Goal: Task Accomplishment & Management: Manage account settings

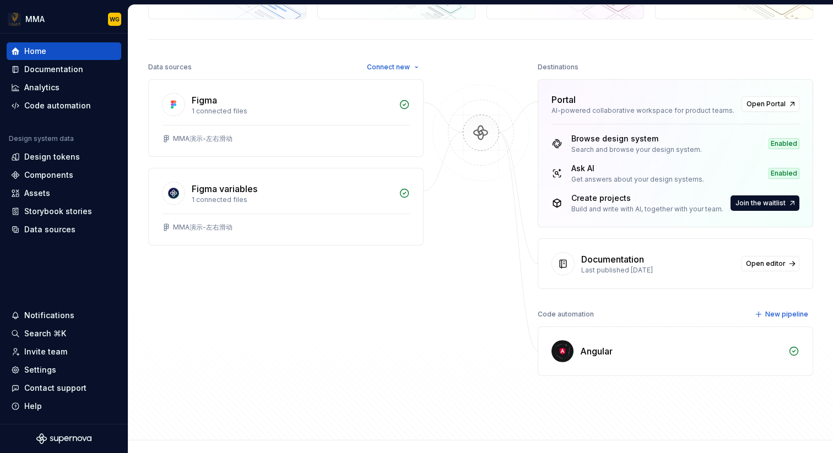
scroll to position [94, 0]
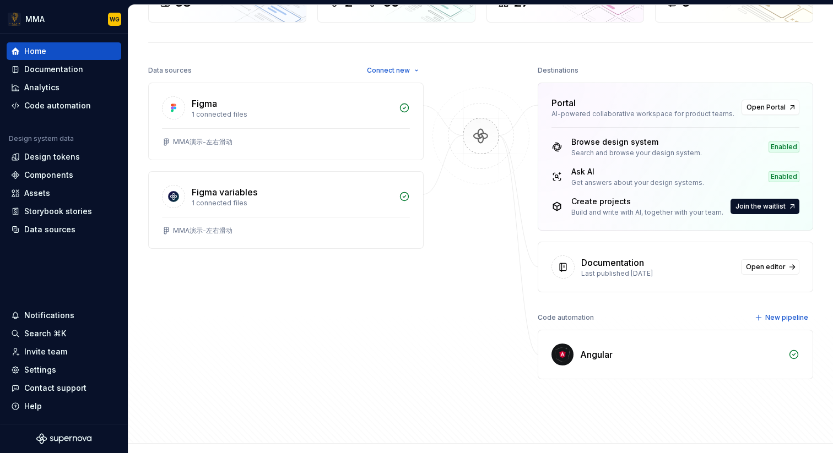
click at [736, 337] on div "Angular" at bounding box center [675, 354] width 274 height 48
click at [775, 316] on span "New pipeline" at bounding box center [786, 317] width 43 height 9
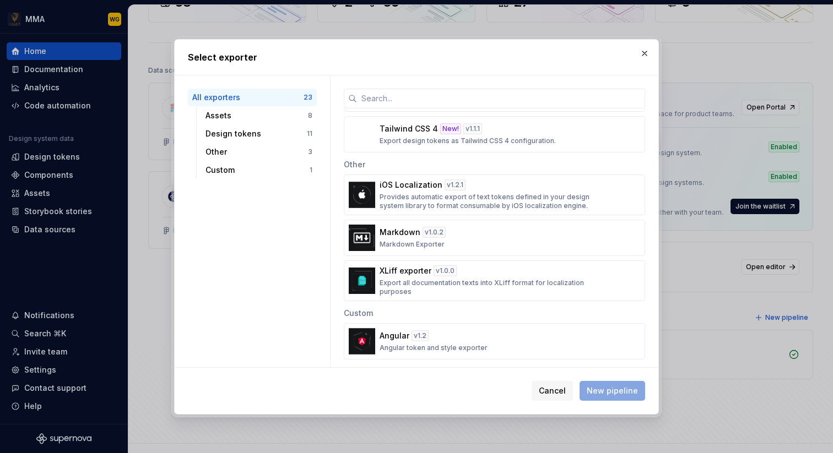
scroll to position [775, 0]
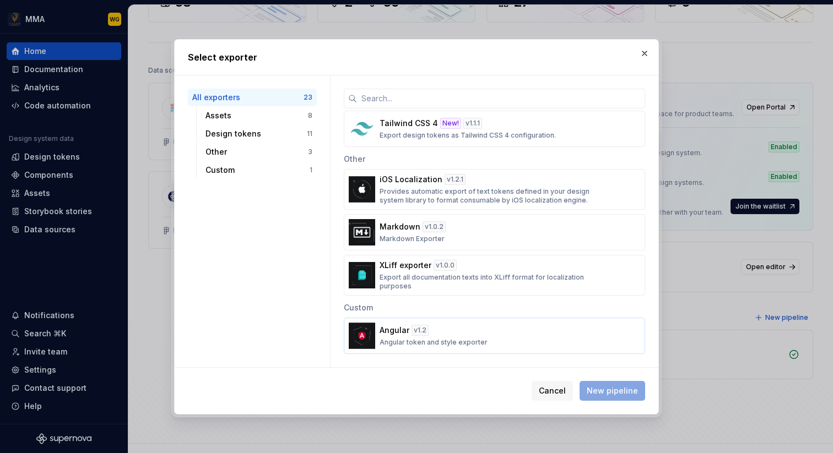
click at [486, 335] on div "Angular v 1.2 Angular token and style exporter" at bounding box center [490, 336] width 223 height 22
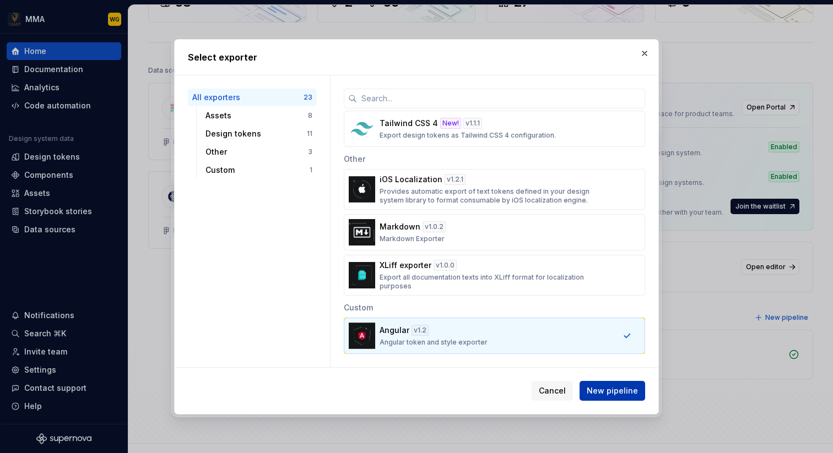
click at [598, 388] on span "New pipeline" at bounding box center [611, 390] width 51 height 11
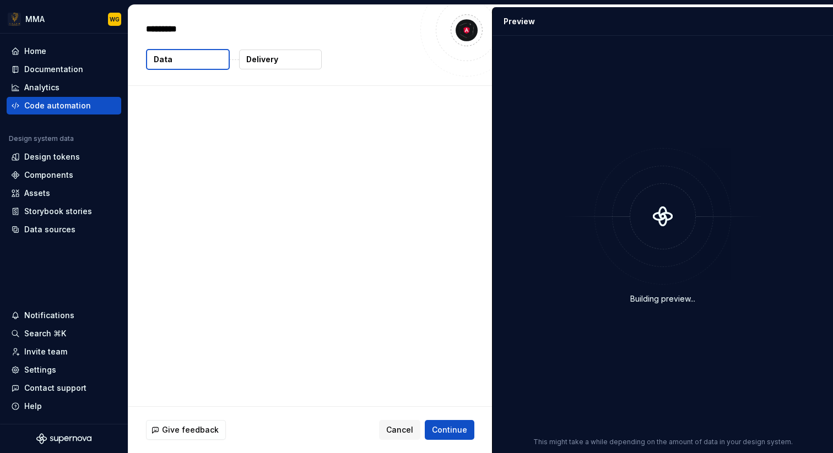
type textarea "*"
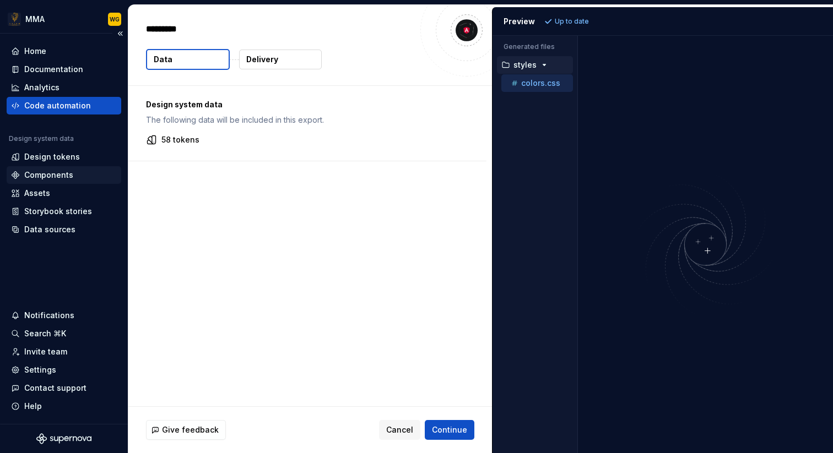
click at [61, 175] on div "Components" at bounding box center [48, 175] width 49 height 11
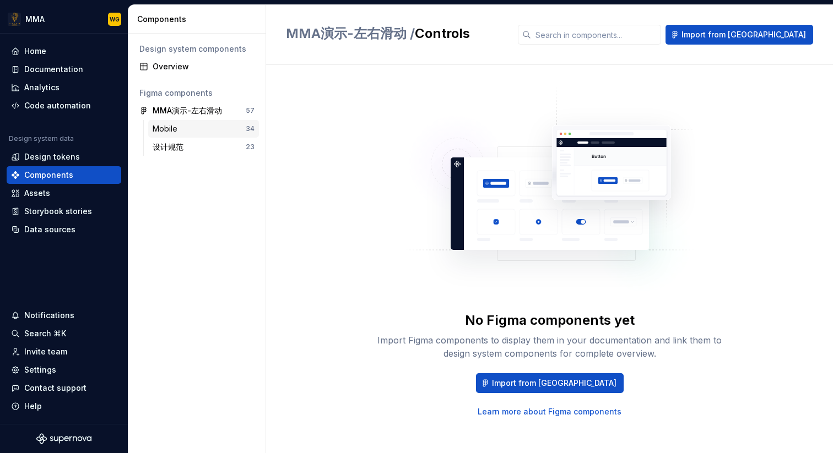
click at [213, 127] on div "Mobile" at bounding box center [199, 128] width 93 height 11
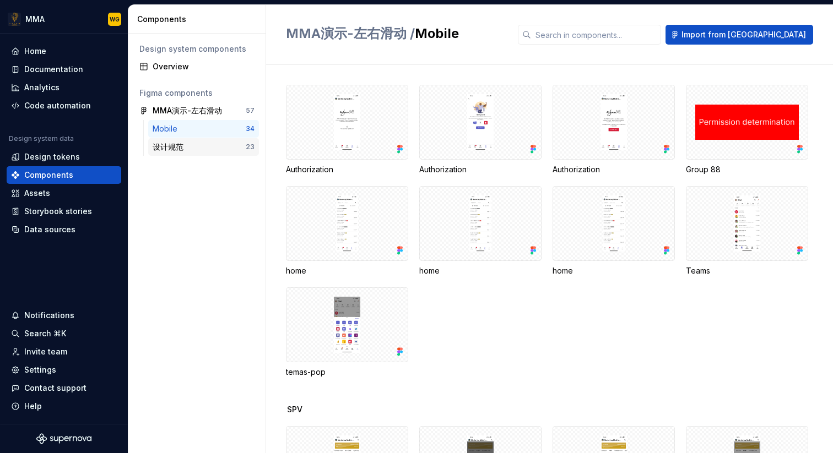
click at [205, 153] on div "设计规范 23" at bounding box center [203, 147] width 111 height 18
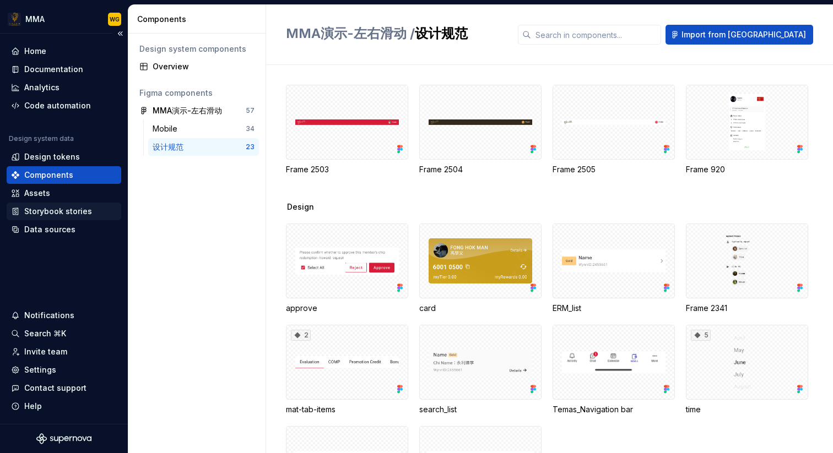
click at [93, 203] on div "Storybook stories" at bounding box center [64, 212] width 115 height 18
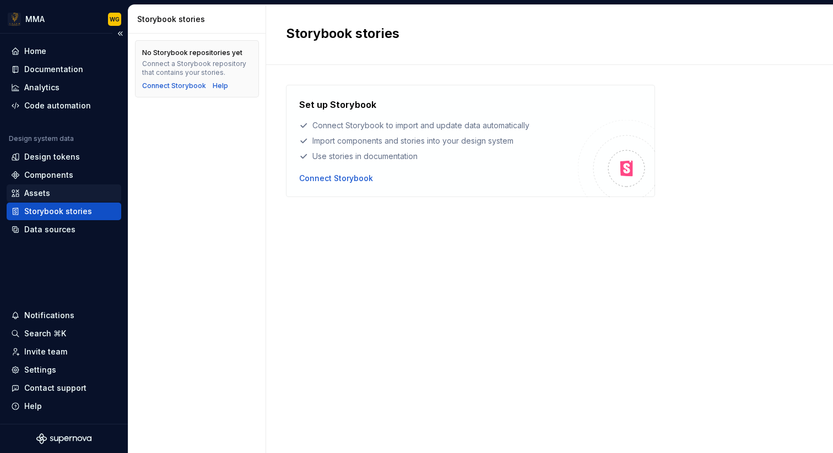
click at [99, 197] on div "Assets" at bounding box center [64, 193] width 106 height 11
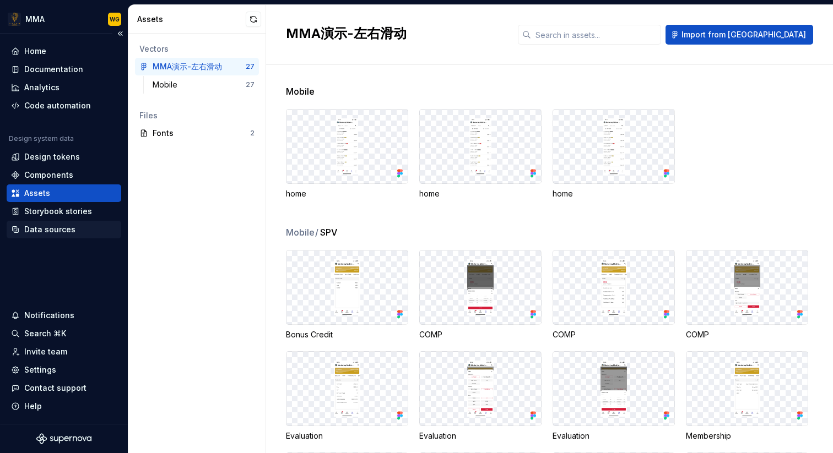
click at [72, 229] on div "Data sources" at bounding box center [49, 229] width 51 height 11
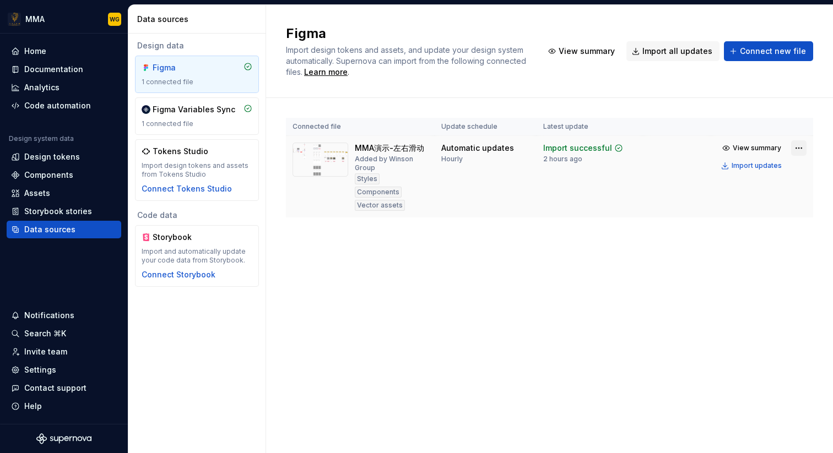
click at [795, 150] on html "MMA WG Home Documentation Analytics Code automation Design system data Design t…" at bounding box center [416, 226] width 833 height 453
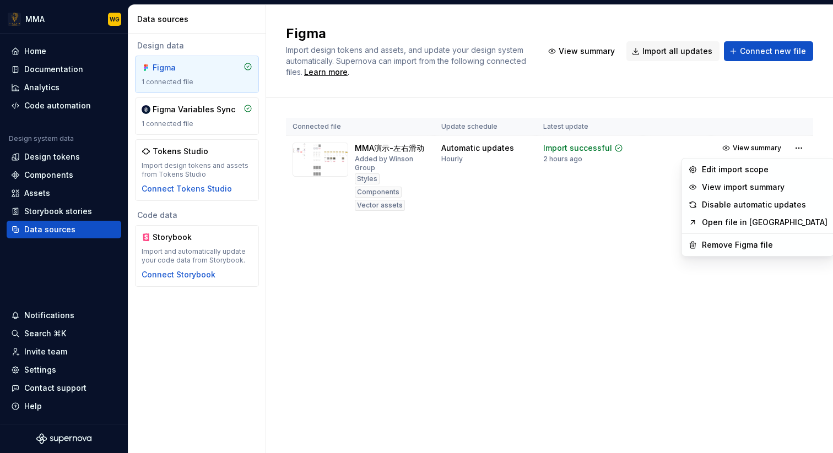
click at [574, 263] on html "MMA WG Home Documentation Analytics Code automation Design system data Design t…" at bounding box center [416, 226] width 833 height 453
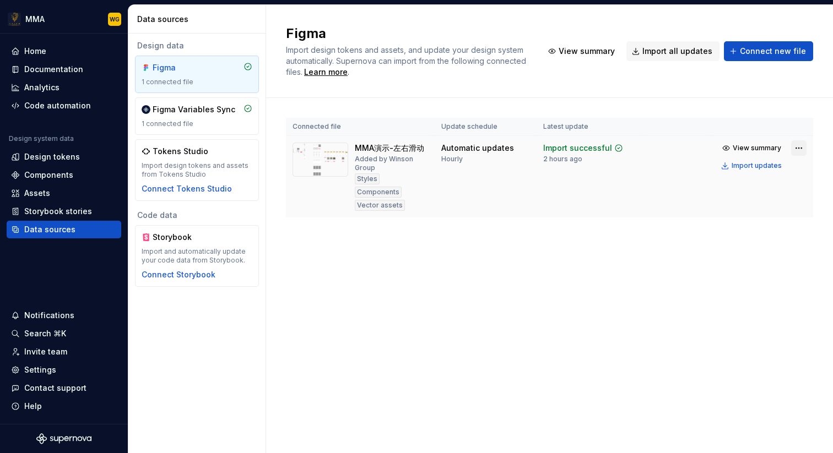
click at [798, 152] on html "MMA WG Home Documentation Analytics Code automation Design system data Design t…" at bounding box center [416, 226] width 833 height 453
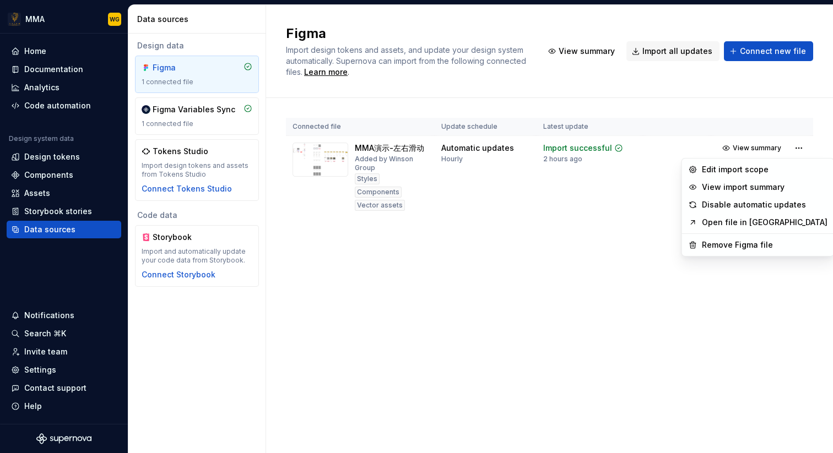
click at [453, 160] on html "MMA WG Home Documentation Analytics Code automation Design system data Design t…" at bounding box center [416, 226] width 833 height 453
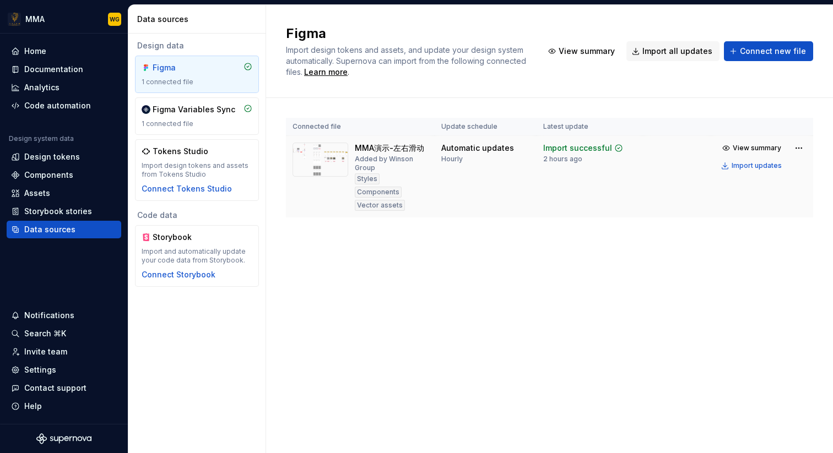
click at [453, 156] on div "Hourly" at bounding box center [451, 159] width 21 height 9
click at [472, 159] on div "Automatic updates Hourly" at bounding box center [477, 153] width 73 height 21
click at [795, 148] on html "MMA WG Home Documentation Analytics Code automation Design system data Design t…" at bounding box center [416, 226] width 833 height 453
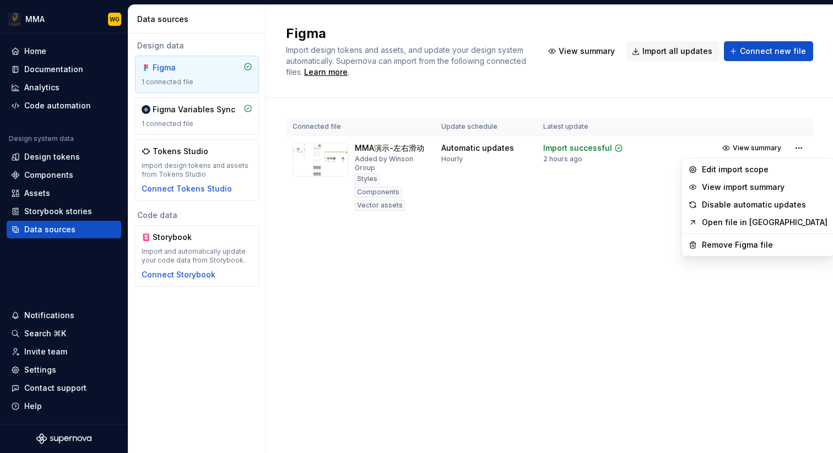
click at [581, 265] on html "MMA WG Home Documentation Analytics Code automation Design system data Design t…" at bounding box center [416, 226] width 833 height 453
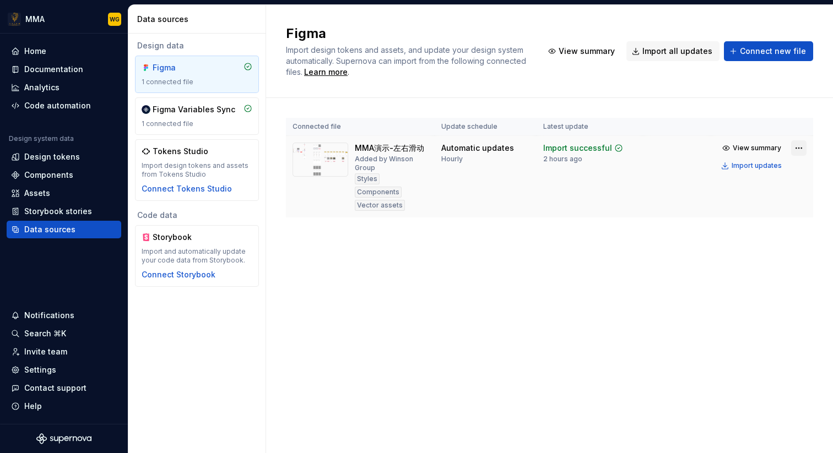
click at [801, 150] on html "MMA WG Home Documentation Analytics Code automation Design system data Design t…" at bounding box center [416, 226] width 833 height 453
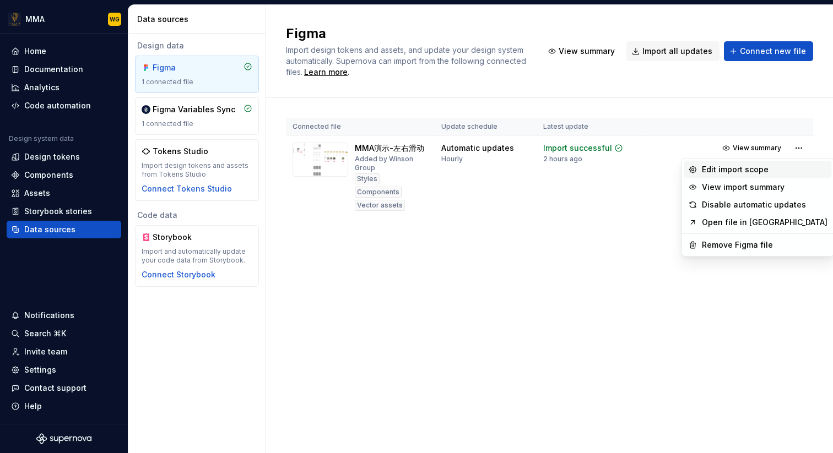
click at [772, 173] on div "Edit import scope" at bounding box center [765, 169] width 126 height 11
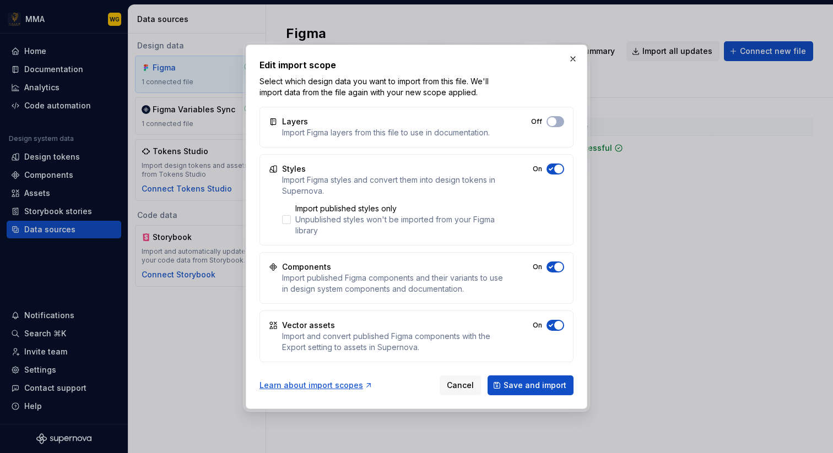
click at [556, 127] on div "Layers Import Figma layers from this file to use in documentation. Off" at bounding box center [416, 127] width 314 height 41
click at [557, 125] on button "Off" at bounding box center [555, 121] width 18 height 11
click at [535, 389] on span "Save and import" at bounding box center [534, 385] width 63 height 11
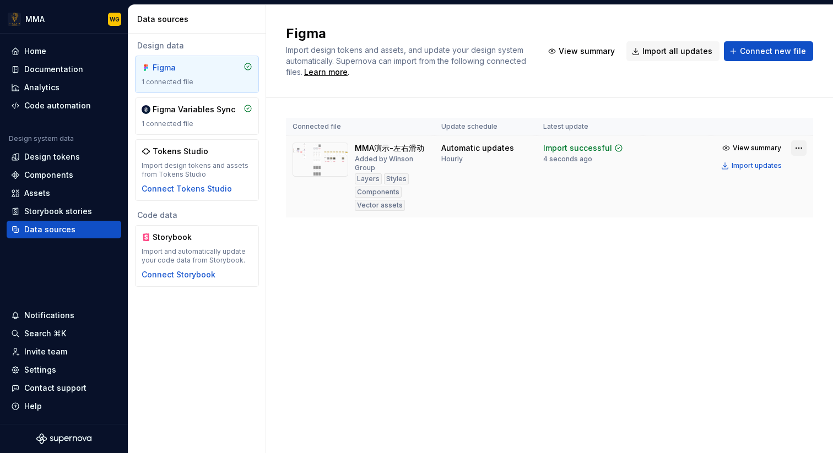
click at [800, 151] on html "MMA WG Home Documentation Analytics Code automation Design system data Design t…" at bounding box center [416, 226] width 833 height 453
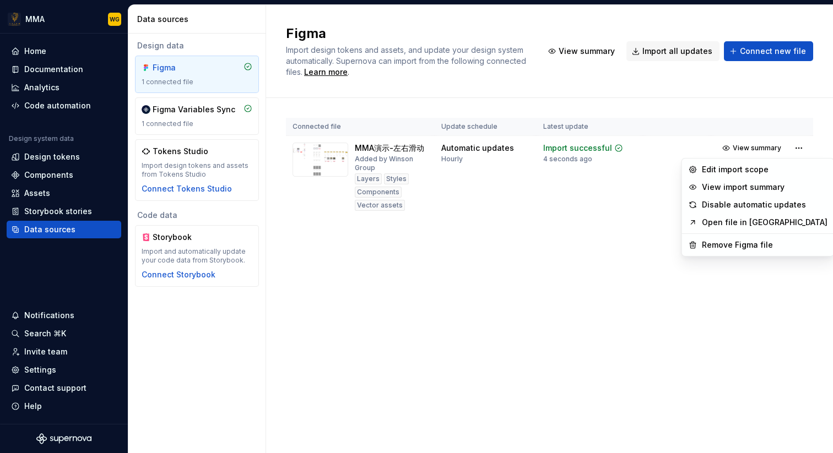
click at [628, 195] on html "MMA WG Home Documentation Analytics Code automation Design system data Design t…" at bounding box center [416, 226] width 833 height 453
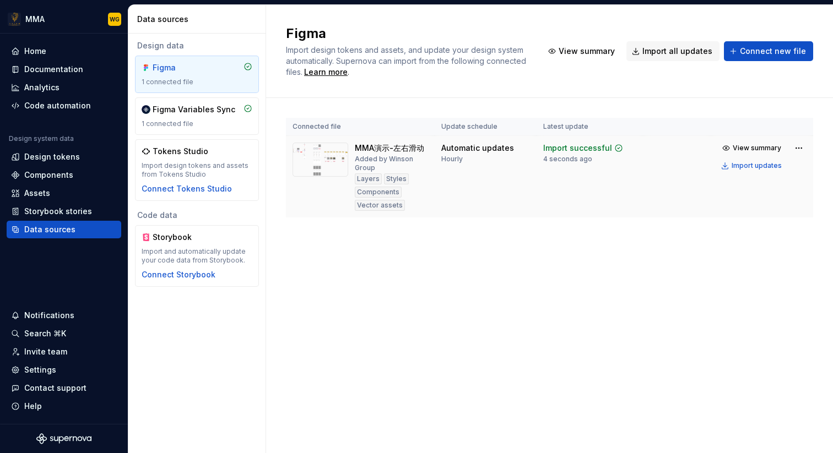
click at [561, 156] on div "4 seconds ago" at bounding box center [567, 159] width 49 height 9
click at [572, 160] on div "4 seconds ago" at bounding box center [567, 159] width 49 height 9
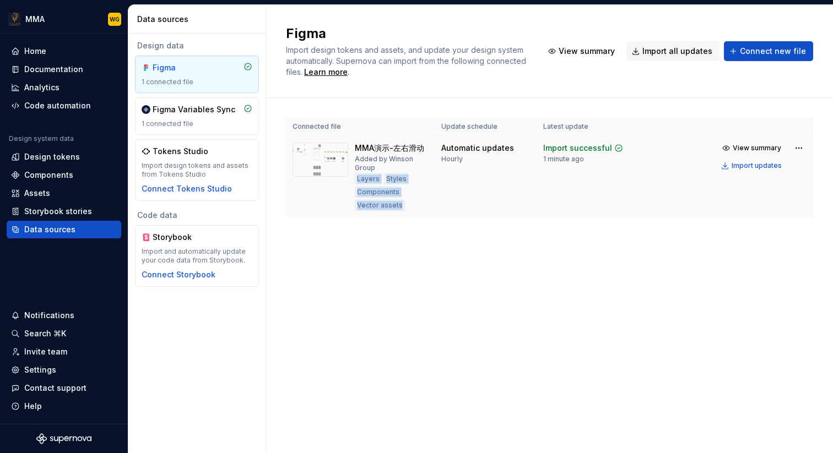
drag, startPoint x: 407, startPoint y: 203, endPoint x: 354, endPoint y: 177, distance: 59.6
click at [354, 177] on div "MMA演示-左右滑动 Added by Winson Group Layers Styles Components Vector assets" at bounding box center [359, 177] width 135 height 68
click at [449, 195] on td "Automatic updates Hourly" at bounding box center [485, 177] width 102 height 82
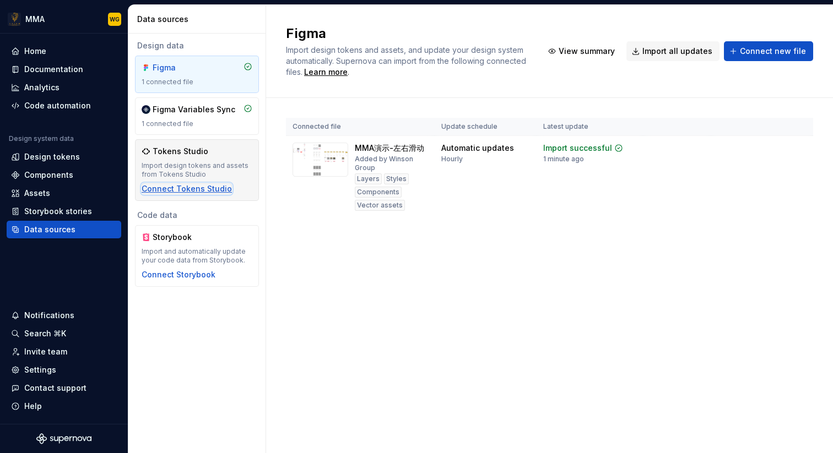
click at [208, 191] on div "Connect Tokens Studio" at bounding box center [187, 188] width 90 height 11
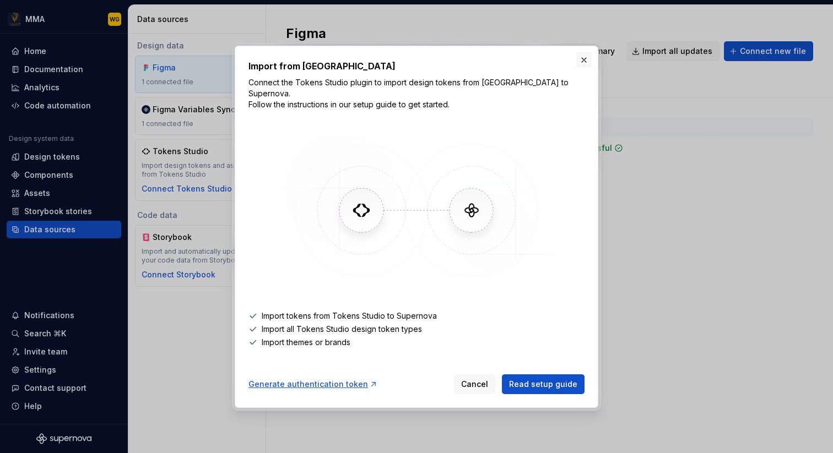
click at [584, 68] on button "button" at bounding box center [583, 59] width 15 height 15
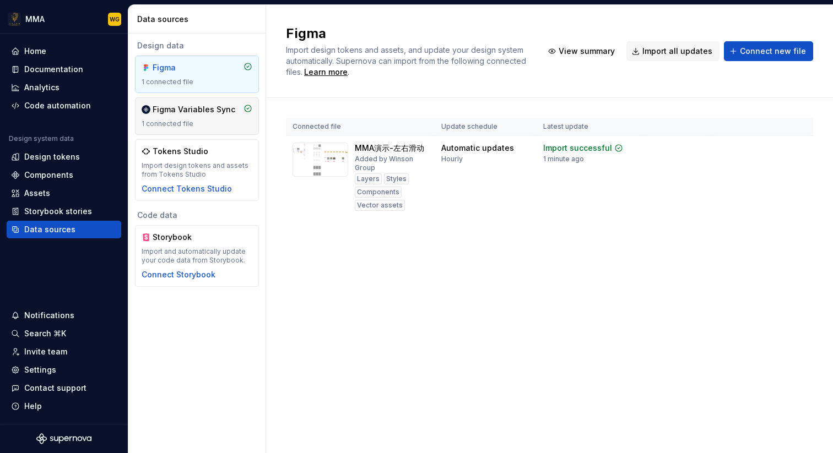
click at [195, 106] on div "Figma Variables Sync" at bounding box center [194, 109] width 83 height 11
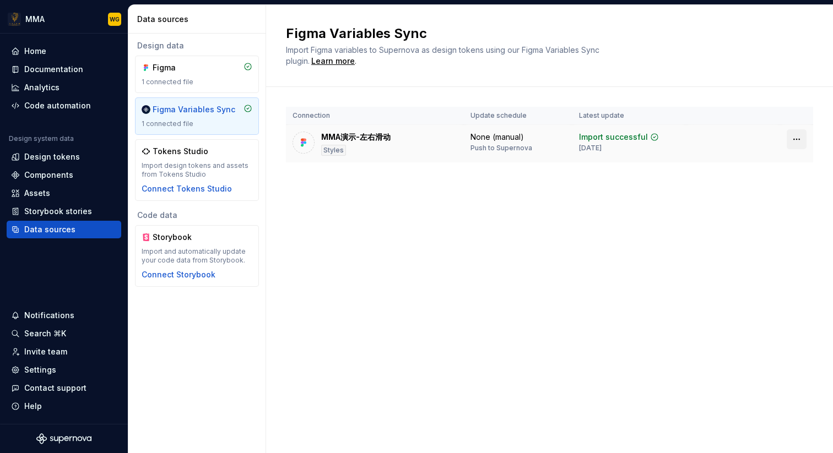
click at [797, 139] on html "MMA WG Home Documentation Analytics Code automation Design system data Design t…" at bounding box center [416, 226] width 833 height 453
click at [647, 206] on html "MMA WG Home Documentation Analytics Code automation Design system data Design t…" at bounding box center [416, 226] width 833 height 453
click at [531, 149] on div "None (manual) Push to Supernova" at bounding box center [517, 142] width 95 height 21
click at [189, 187] on div "Connect Tokens Studio" at bounding box center [187, 188] width 90 height 11
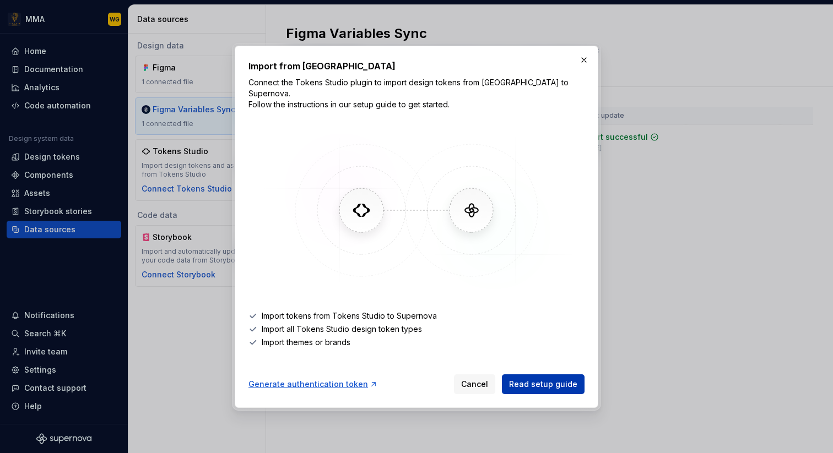
click at [548, 380] on span "Read setup guide" at bounding box center [543, 384] width 68 height 11
click at [349, 382] on div "Generate authentication token" at bounding box center [312, 384] width 129 height 11
drag, startPoint x: 457, startPoint y: 89, endPoint x: 556, endPoint y: 86, distance: 98.6
click at [556, 86] on p "Connect the Tokens Studio plugin to import design tokens from Figma to Supernov…" at bounding box center [416, 93] width 336 height 33
click at [482, 381] on span "Cancel" at bounding box center [474, 384] width 27 height 11
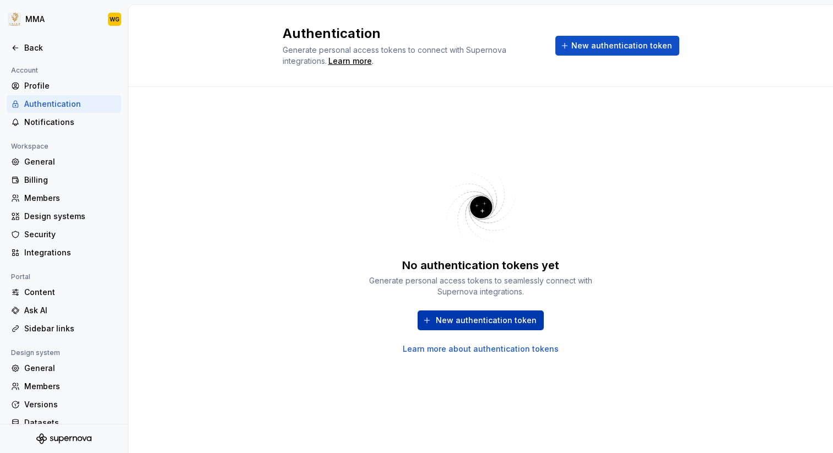
click at [510, 324] on span "New authentication token" at bounding box center [486, 320] width 101 height 11
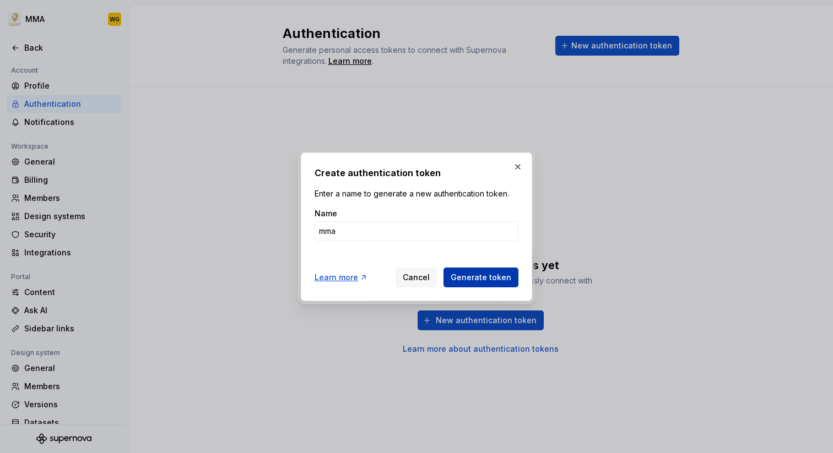
type input "mma"
click at [484, 276] on span "Generate token" at bounding box center [480, 277] width 61 height 11
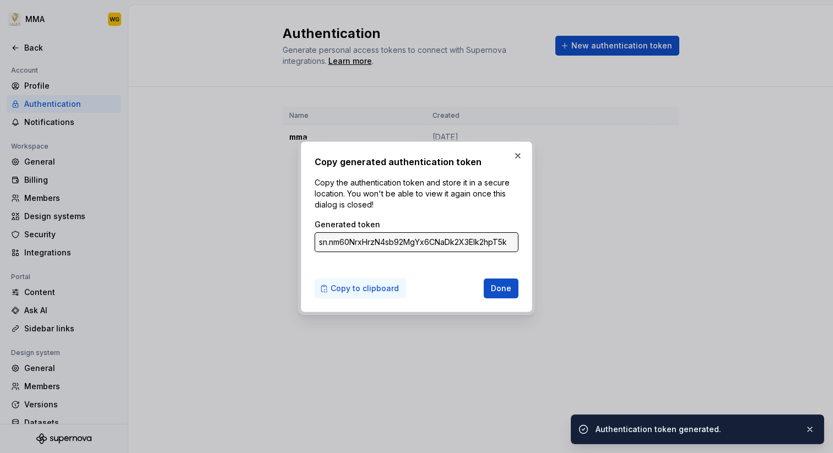
click at [387, 289] on span "Copy to clipboard" at bounding box center [364, 288] width 68 height 11
click at [498, 281] on button "Done" at bounding box center [500, 289] width 35 height 20
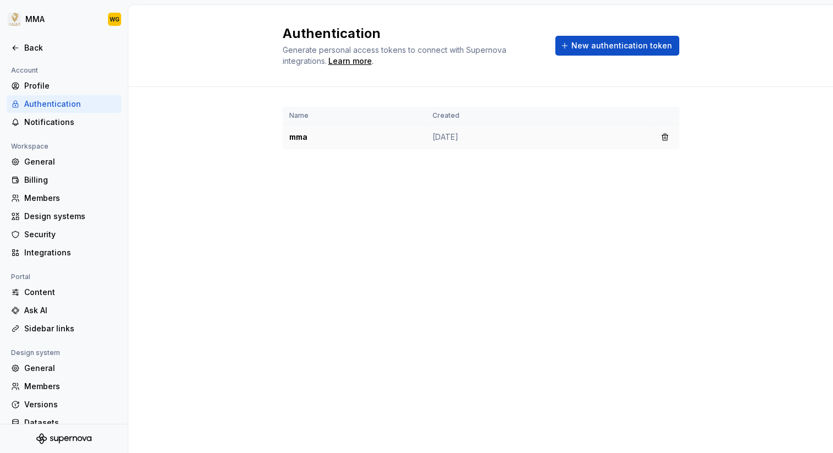
click at [329, 143] on td "mma" at bounding box center [353, 137] width 143 height 25
click at [292, 133] on td "mma" at bounding box center [353, 137] width 143 height 25
click at [666, 139] on button "button" at bounding box center [664, 136] width 15 height 15
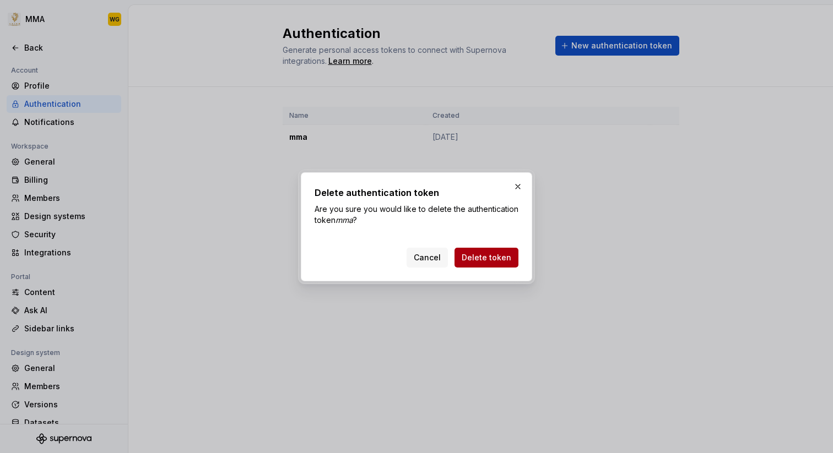
click at [504, 262] on span "Delete token" at bounding box center [486, 257] width 50 height 11
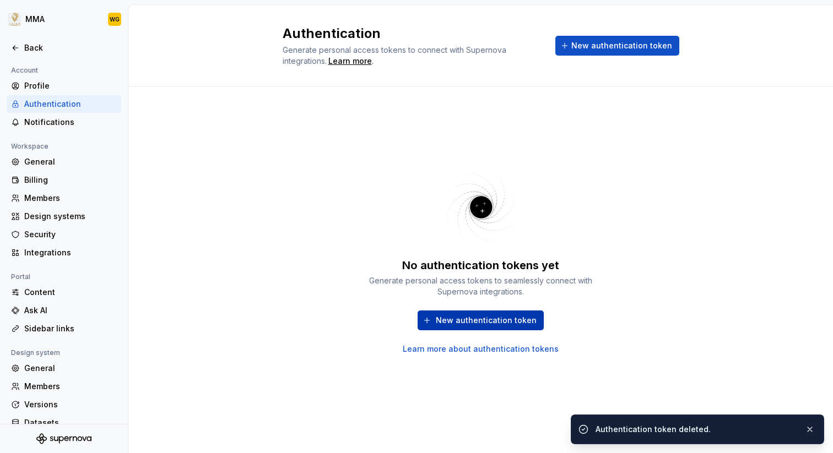
click at [504, 317] on span "New authentication token" at bounding box center [486, 320] width 101 height 11
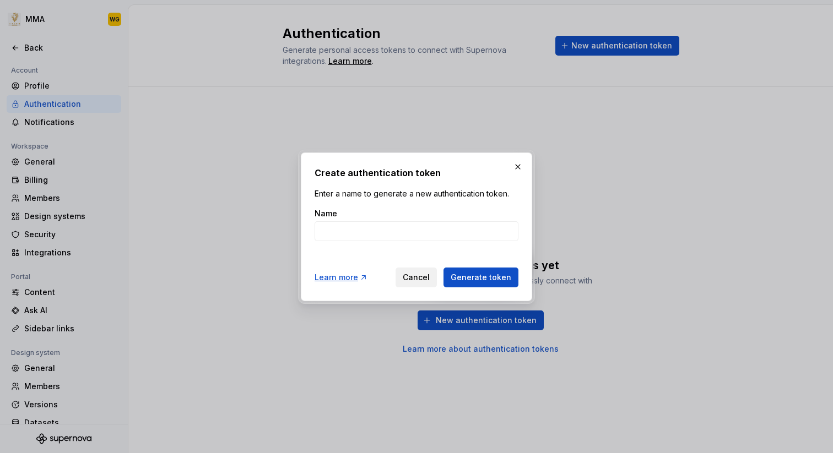
click at [416, 279] on span "Cancel" at bounding box center [416, 277] width 27 height 11
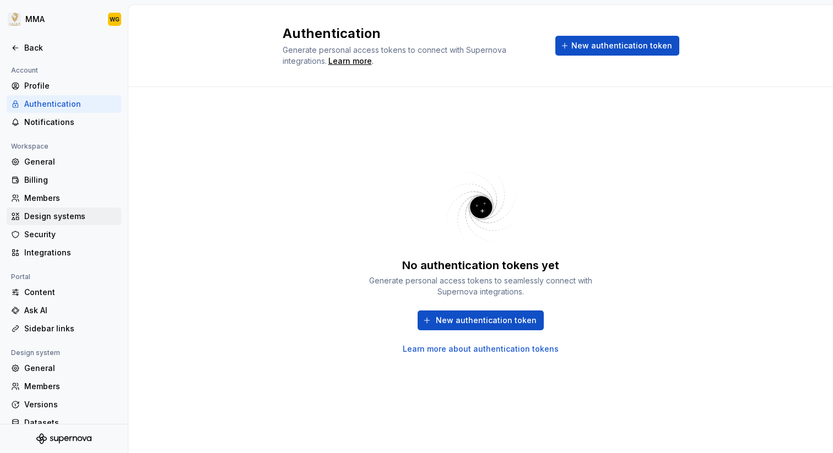
scroll to position [32, 0]
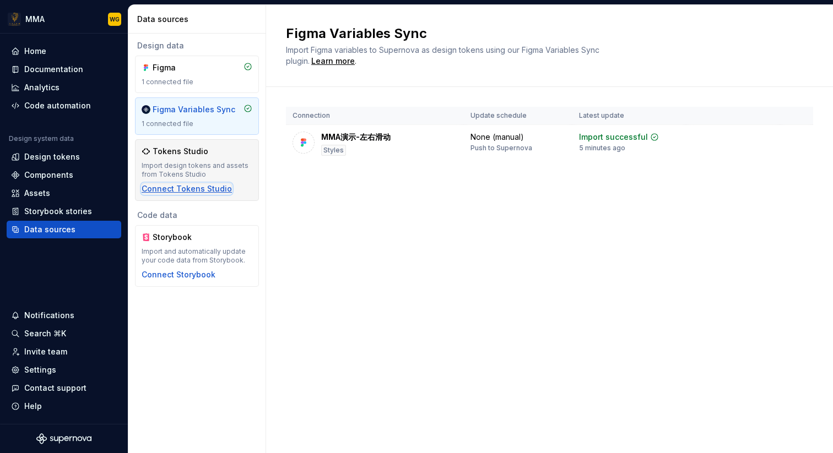
click at [208, 191] on div "Connect Tokens Studio" at bounding box center [187, 188] width 90 height 11
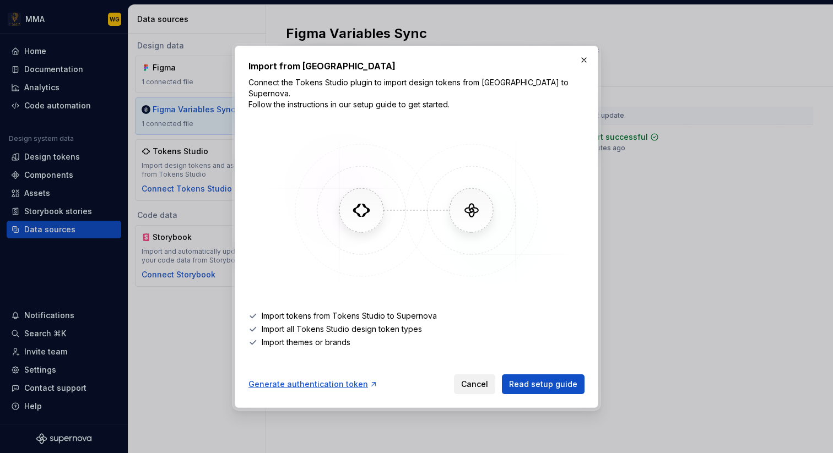
click at [481, 379] on span "Cancel" at bounding box center [474, 384] width 27 height 11
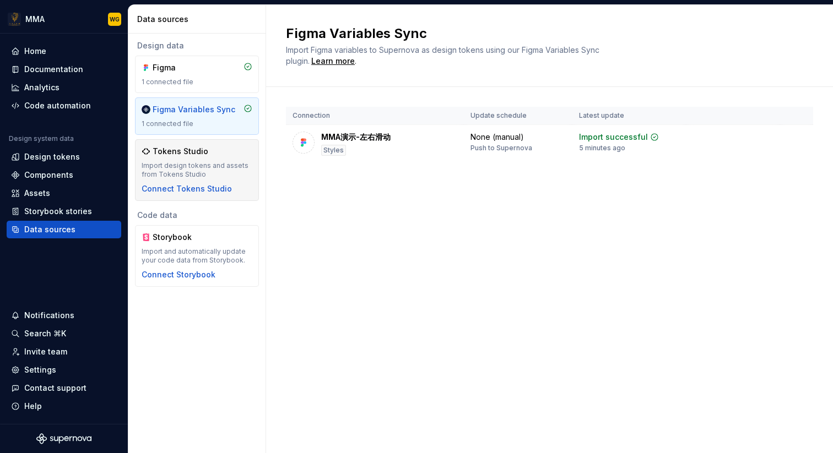
click at [221, 162] on div "Import design tokens and assets from Tokens Studio" at bounding box center [197, 170] width 111 height 18
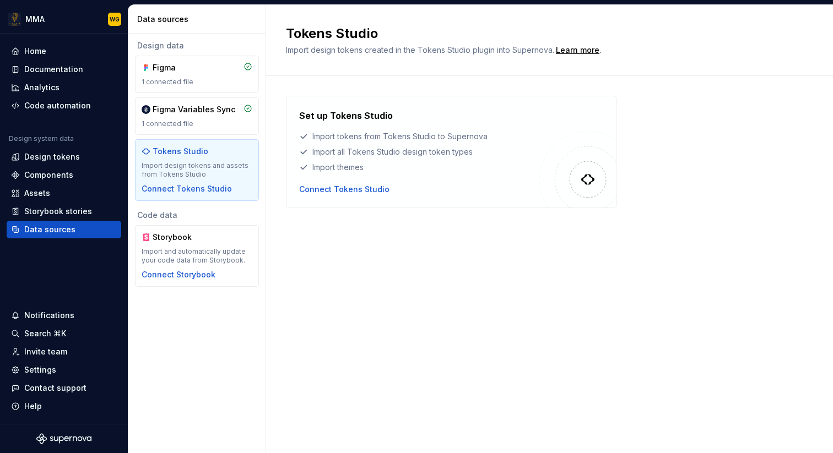
click at [221, 162] on div "Import design tokens and assets from Tokens Studio" at bounding box center [197, 170] width 111 height 18
click at [339, 191] on div "Connect Tokens Studio" at bounding box center [344, 189] width 90 height 11
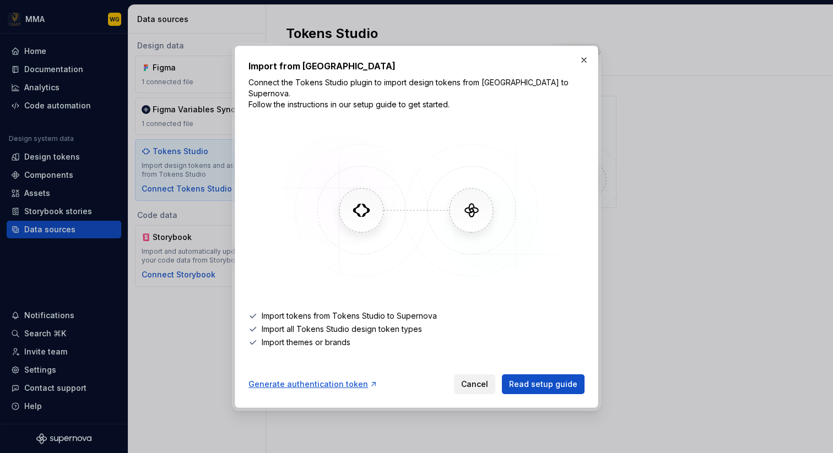
click at [470, 379] on span "Cancel" at bounding box center [474, 384] width 27 height 11
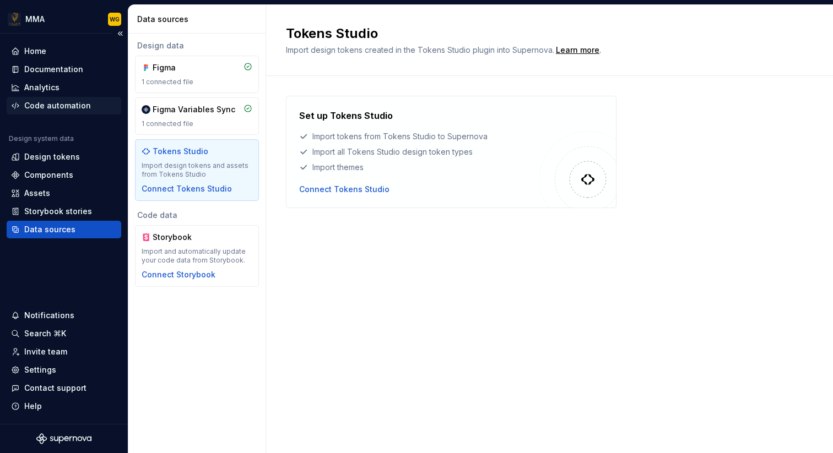
click at [90, 105] on div "Code automation" at bounding box center [64, 105] width 106 height 11
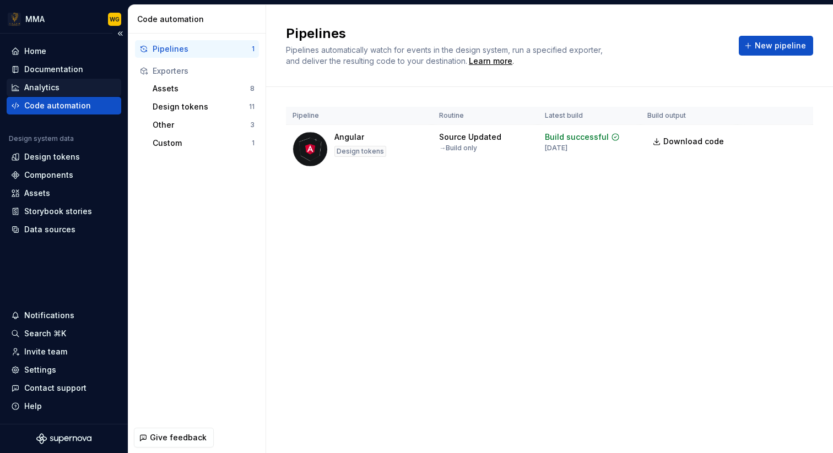
click at [81, 84] on div "Analytics" at bounding box center [64, 87] width 106 height 11
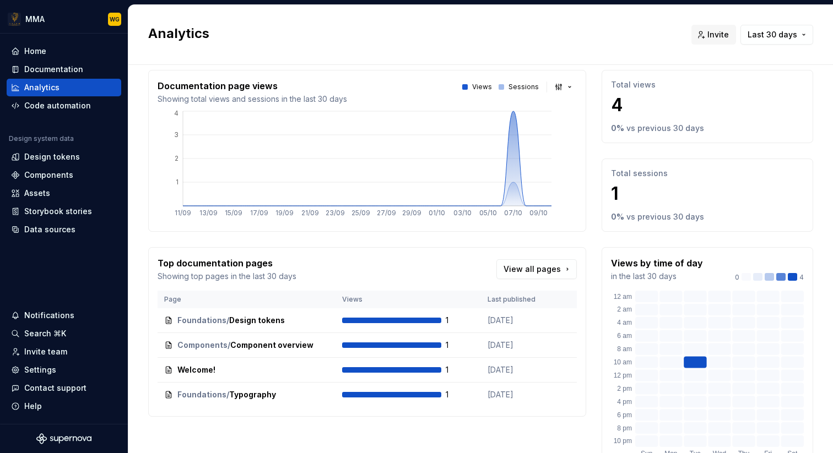
scroll to position [21, 0]
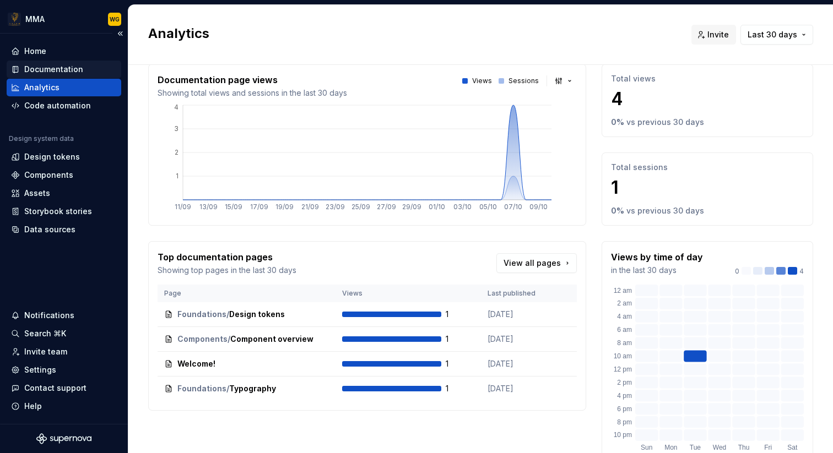
click at [89, 69] on div "Documentation" at bounding box center [64, 69] width 106 height 11
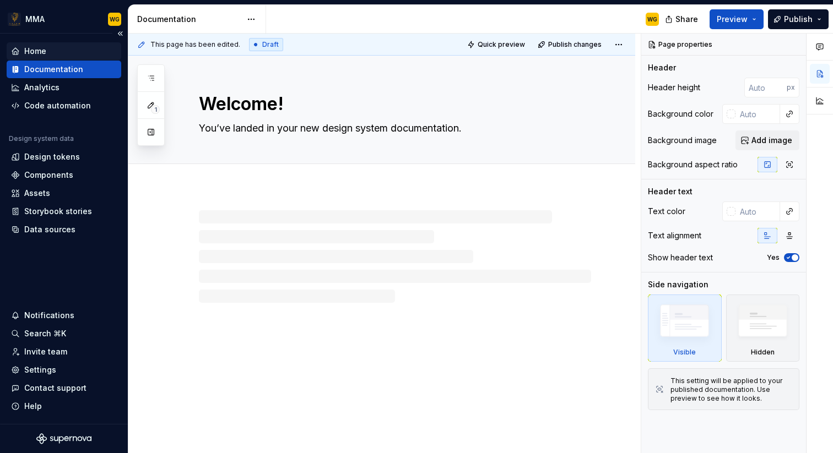
type textarea "*"
click at [89, 47] on div "Home" at bounding box center [64, 51] width 106 height 11
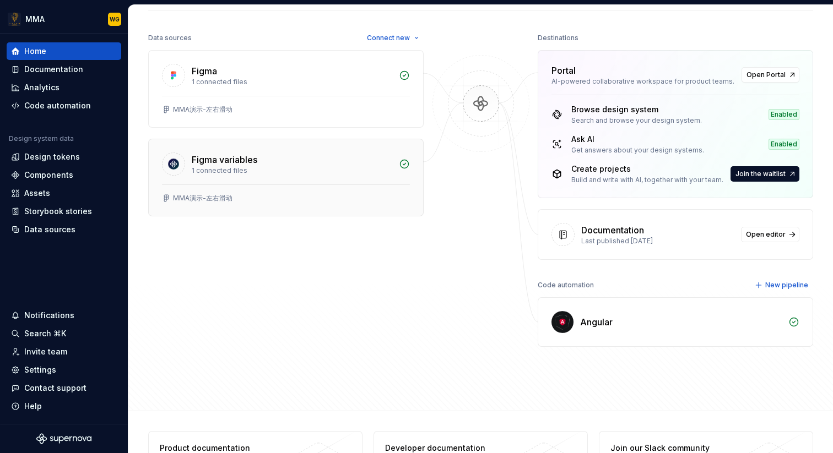
scroll to position [128, 0]
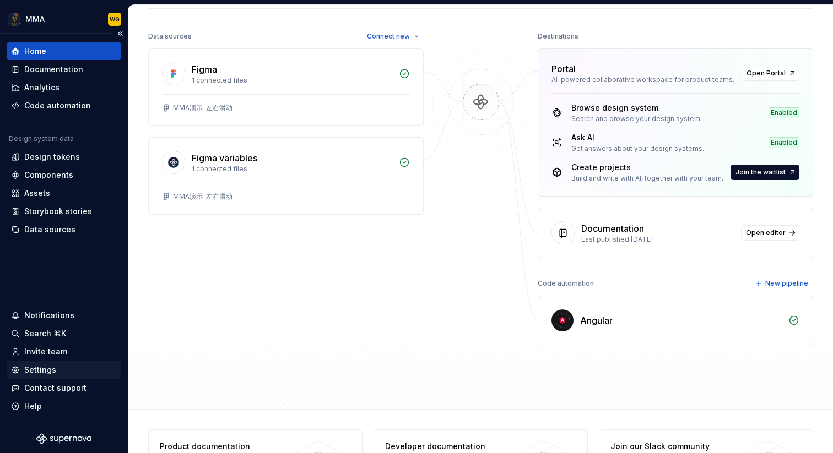
click at [66, 373] on div "Settings" at bounding box center [64, 370] width 106 height 11
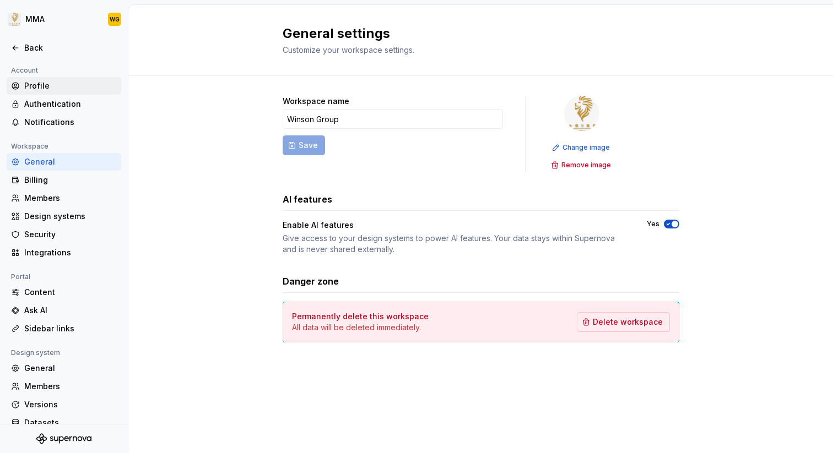
click at [85, 85] on div "Profile" at bounding box center [70, 85] width 93 height 11
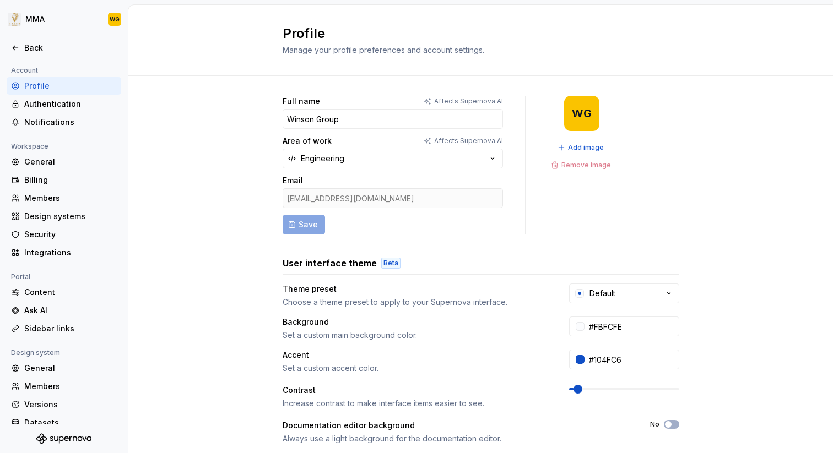
click at [208, 219] on div "Full name Affects Supernova AI Winson Group Area of work Affects Supernova AI E…" at bounding box center [480, 353] width 704 height 555
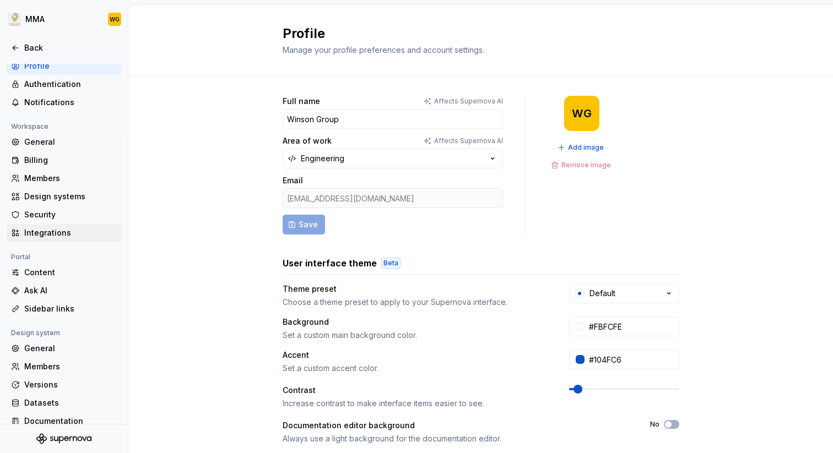
scroll to position [32, 0]
